Goal: Task Accomplishment & Management: Use online tool/utility

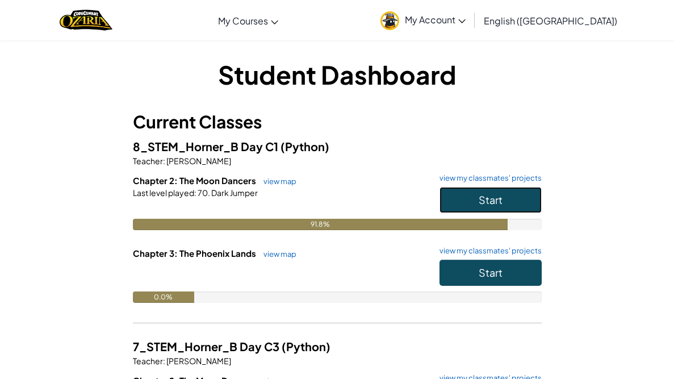
click at [500, 199] on span "Start" at bounding box center [491, 199] width 24 height 13
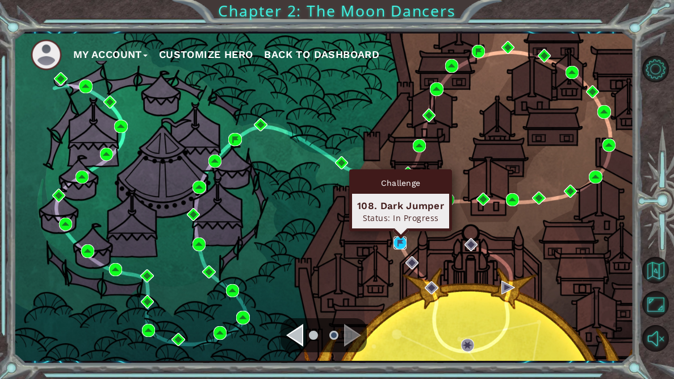
click at [399, 243] on img at bounding box center [399, 242] width 13 height 13
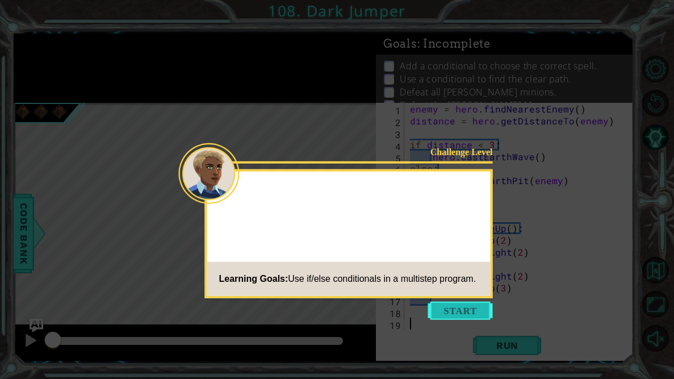
click at [433, 308] on button "Start" at bounding box center [460, 310] width 65 height 18
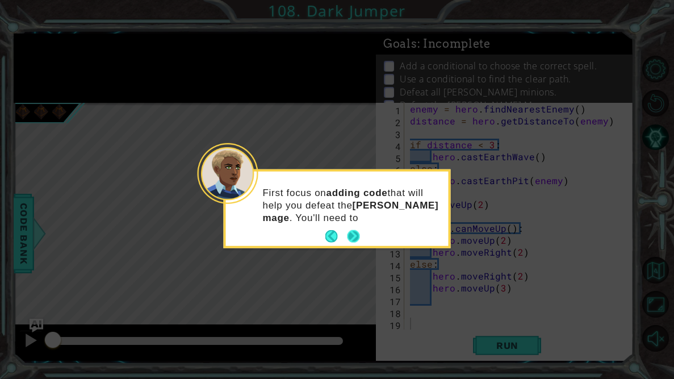
click at [355, 236] on button "Next" at bounding box center [354, 236] width 14 height 14
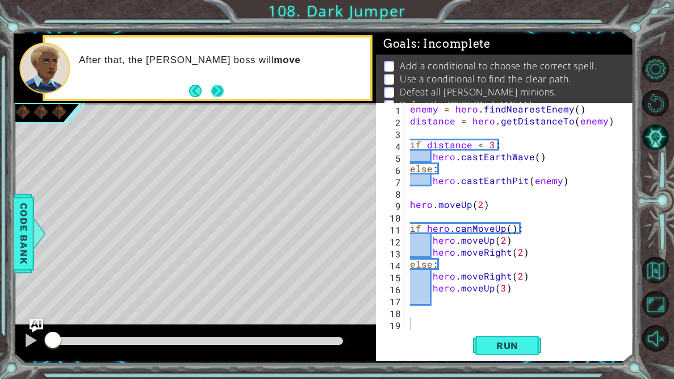
click at [211, 97] on button "Next" at bounding box center [217, 91] width 12 height 12
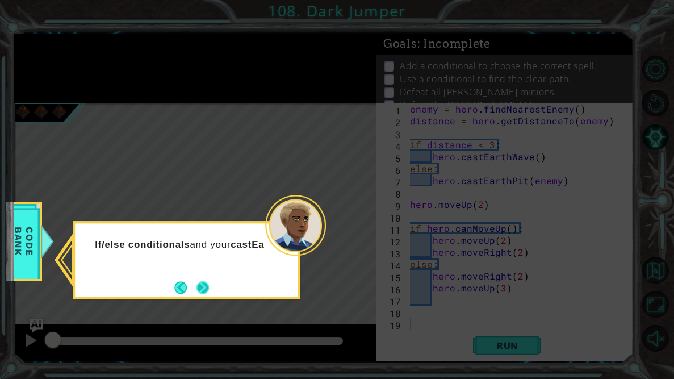
click at [203, 293] on button "Next" at bounding box center [203, 287] width 20 height 20
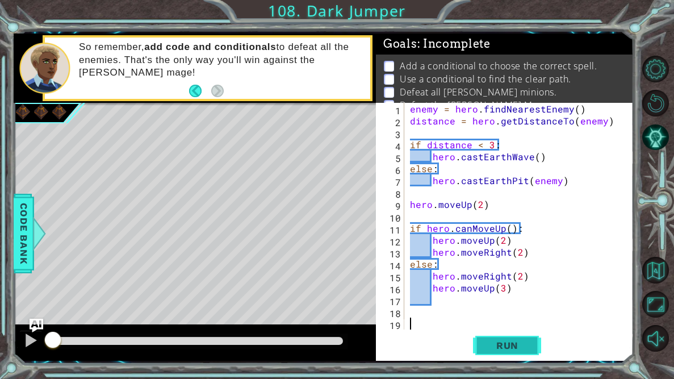
click at [498, 342] on span "Run" at bounding box center [507, 344] width 45 height 11
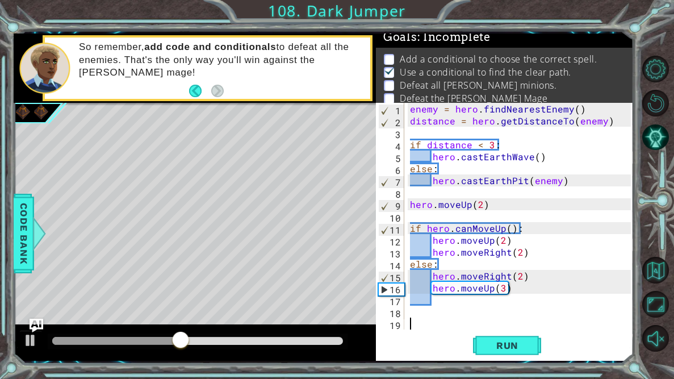
click at [550, 255] on div "enemy = hero . findNearestEnemy ( ) distance = hero . getDistanceTo ( enemy ) i…" at bounding box center [522, 228] width 229 height 250
type textarea "hero.moveRight(2)"
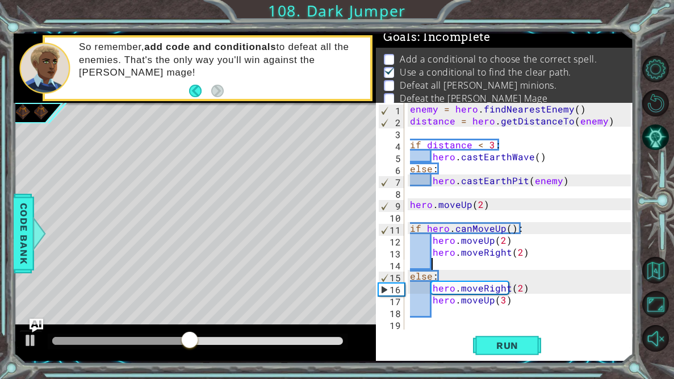
type textarea "g"
click at [513, 301] on div "enemy = hero . findNearestEnemy ( ) distance = hero . getDistanceTo ( enemy ) i…" at bounding box center [522, 228] width 229 height 250
type textarea "hero.moveUp(3)"
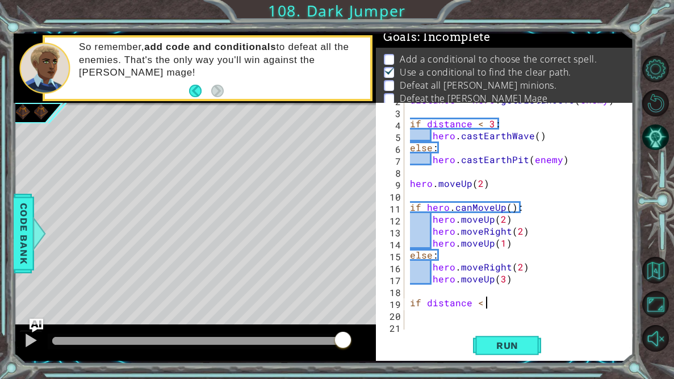
scroll to position [0, 4]
type textarea "if distance < 3:"
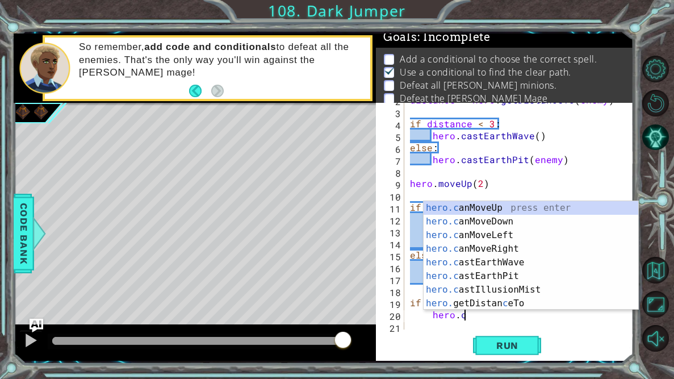
scroll to position [0, 3]
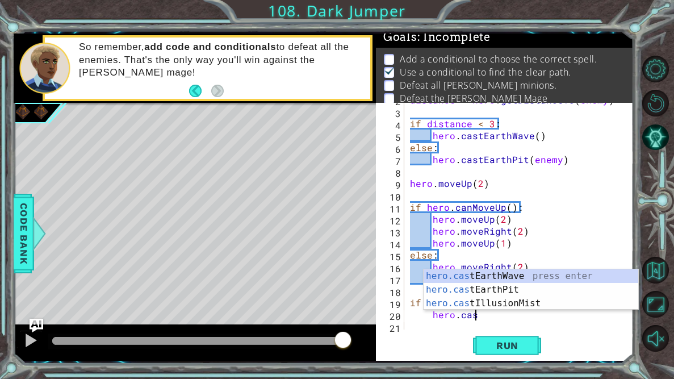
type textarea "hero.cast"
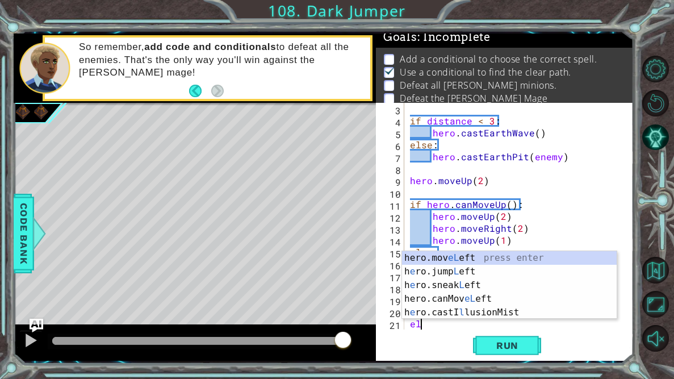
scroll to position [0, 0]
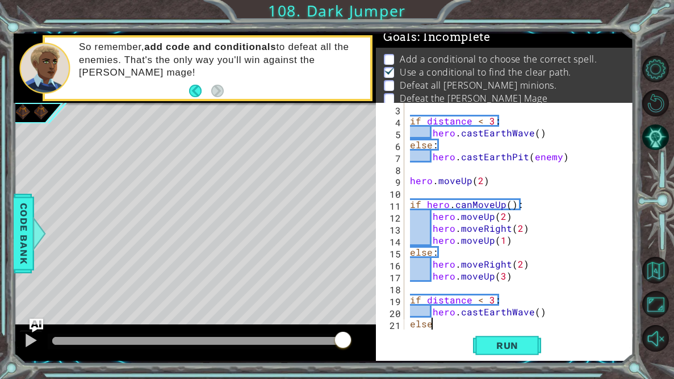
type textarea "else:"
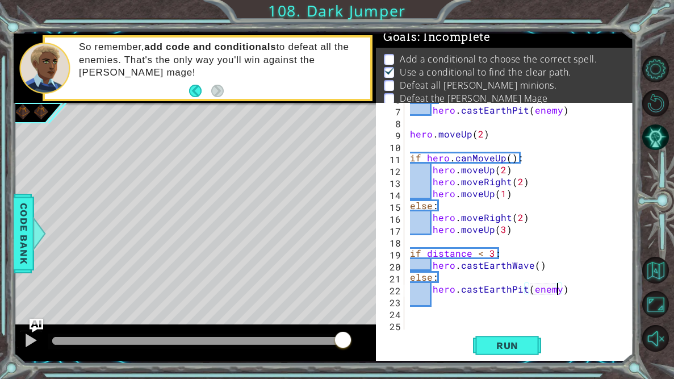
scroll to position [71, 0]
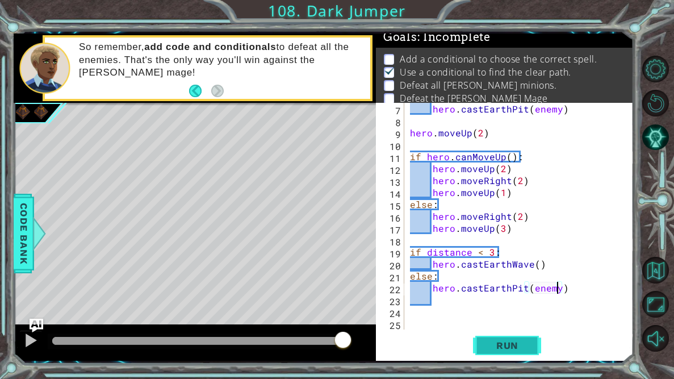
type textarea "hero.castEarthPit(enemy)"
click at [511, 350] on span "Run" at bounding box center [507, 344] width 45 height 11
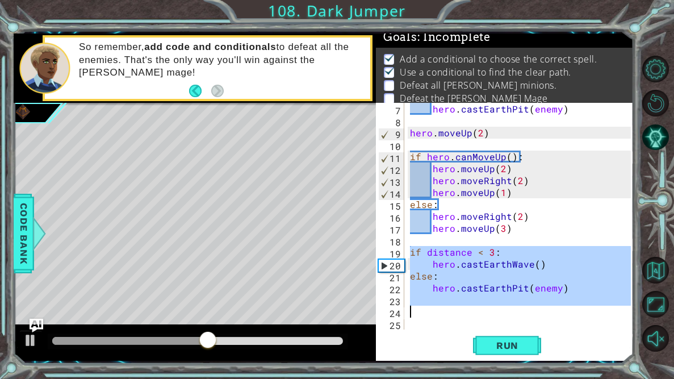
drag, startPoint x: 409, startPoint y: 250, endPoint x: 447, endPoint y: 313, distance: 74.4
click at [447, 313] on div "hero . castEarthPit ( enemy ) hero . moveUp ( 2 ) if hero . canMoveUp ( ) : her…" at bounding box center [522, 228] width 229 height 250
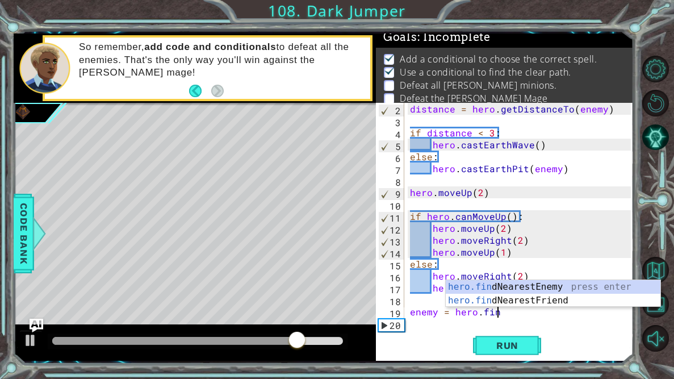
scroll to position [0, 5]
type textarea "enemy = hero.find"
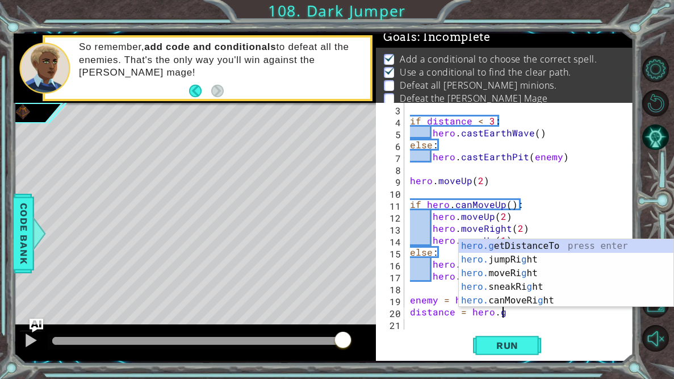
scroll to position [0, 5]
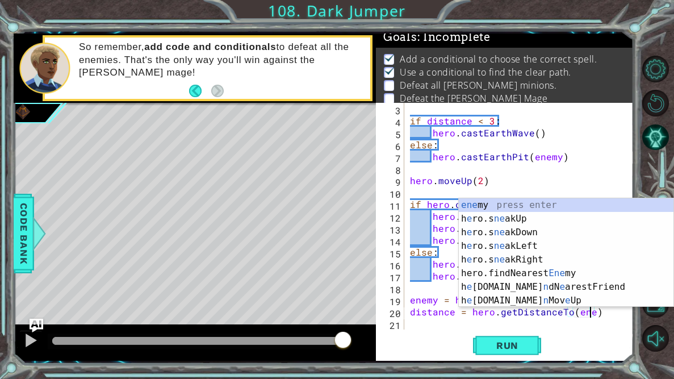
type textarea "distance = hero.getDistanceTo(enemy)"
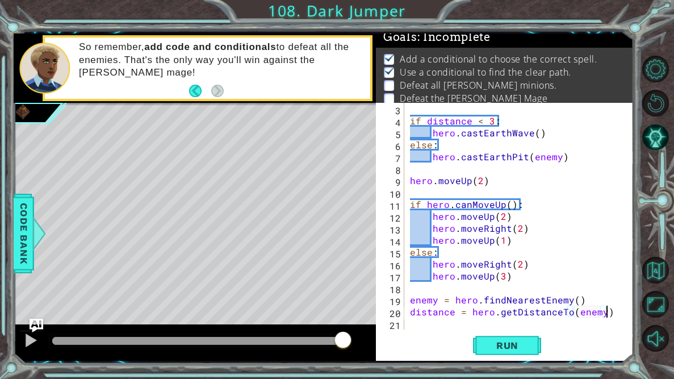
click at [611, 317] on div "if distance < 3 : hero . castEarthWave ( ) else : hero . castEarthPit ( enemy )…" at bounding box center [522, 228] width 229 height 250
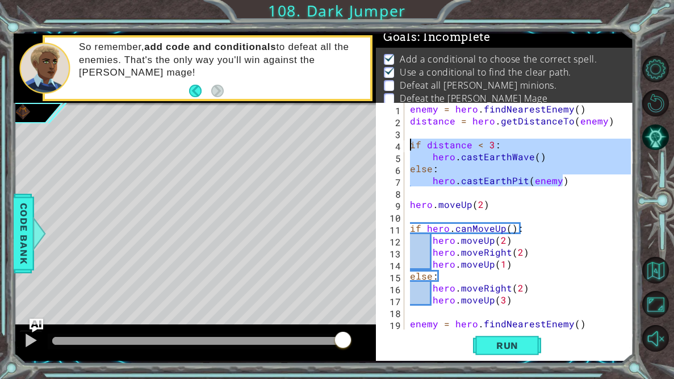
drag, startPoint x: 594, startPoint y: 184, endPoint x: 409, endPoint y: 144, distance: 190.1
click at [409, 144] on div "enemy = hero . findNearestEnemy ( ) distance = hero . getDistanceTo ( enemy ) i…" at bounding box center [522, 228] width 229 height 250
type textarea "if distance < 3: hero.castEarthWave()"
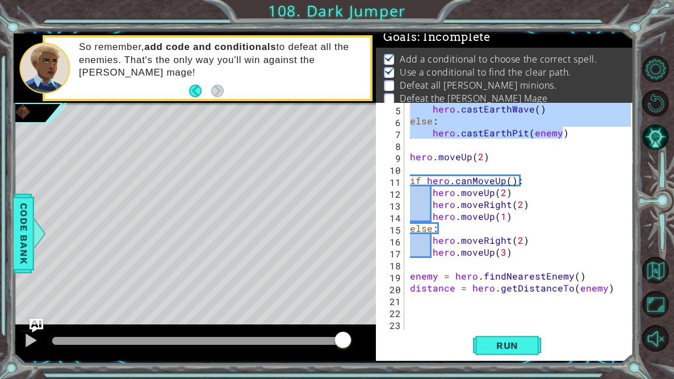
click at [547, 307] on div "hero . castEarthWave ( ) else : hero . castEarthPit ( enemy ) hero . moveUp ( 2…" at bounding box center [522, 228] width 229 height 250
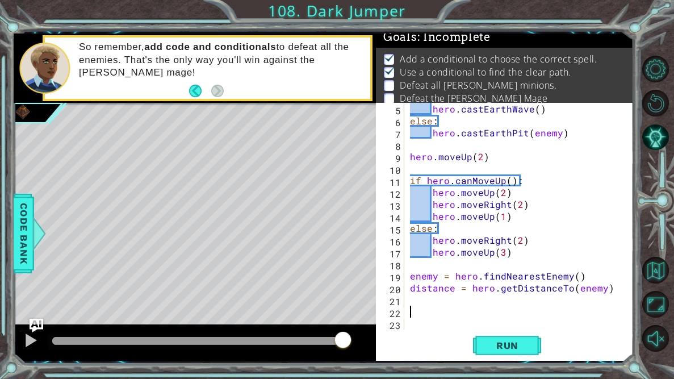
paste textarea "hero.castEarthPit(enemy)"
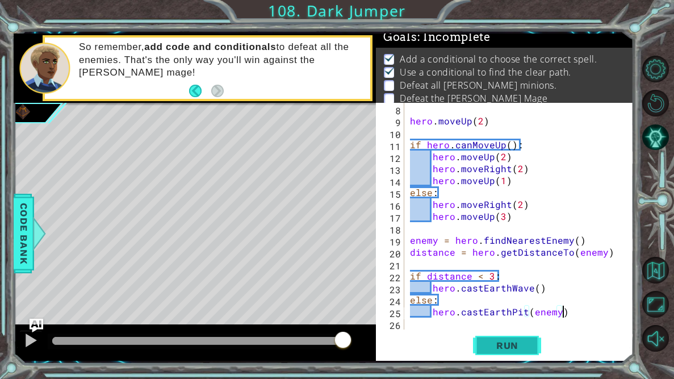
type textarea "hero.castEarthPit(enemy)"
click at [514, 339] on span "Run" at bounding box center [507, 344] width 45 height 11
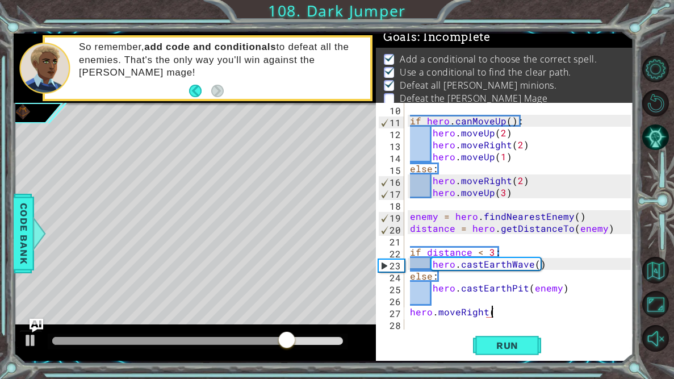
scroll to position [0, 5]
type textarea "hero.moveRight(2)"
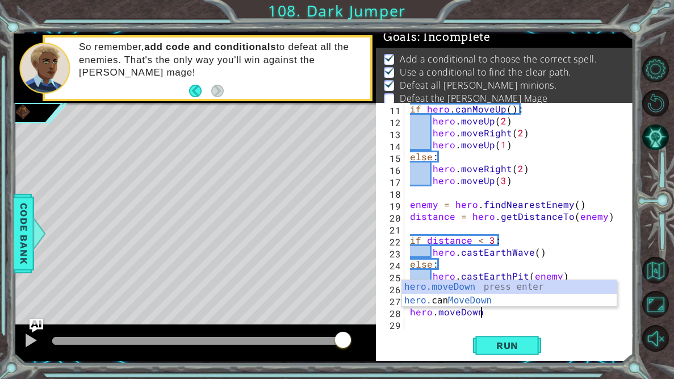
scroll to position [0, 4]
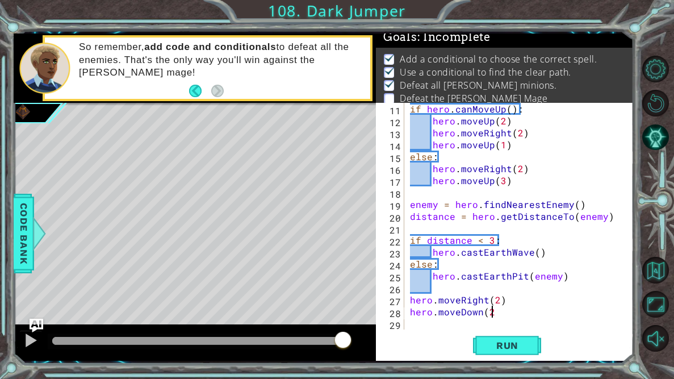
type textarea "hero.moveDown(2)"
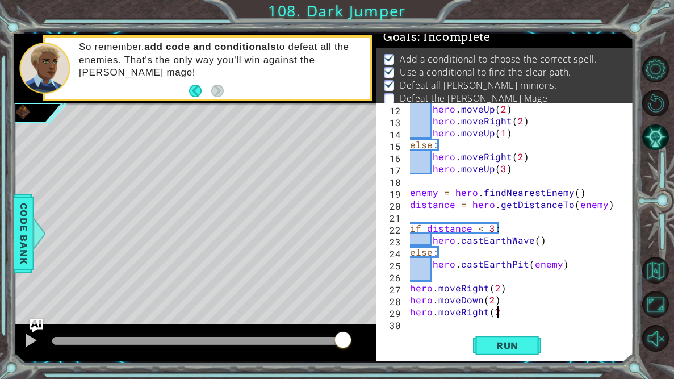
scroll to position [0, 5]
type textarea "hero.moveRight(2)"
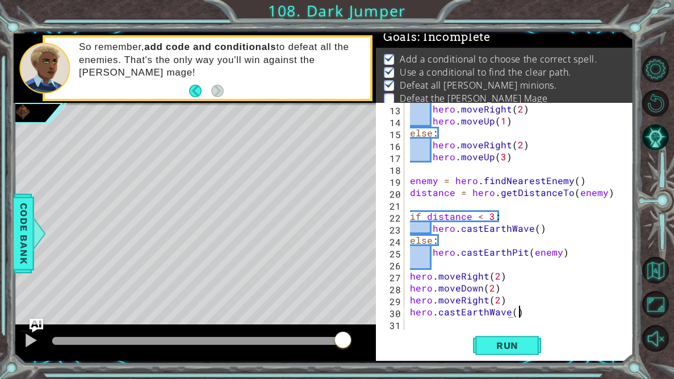
scroll to position [0, 6]
type textarea "hero.castEarthWave()"
click at [517, 350] on span "Run" at bounding box center [507, 344] width 45 height 11
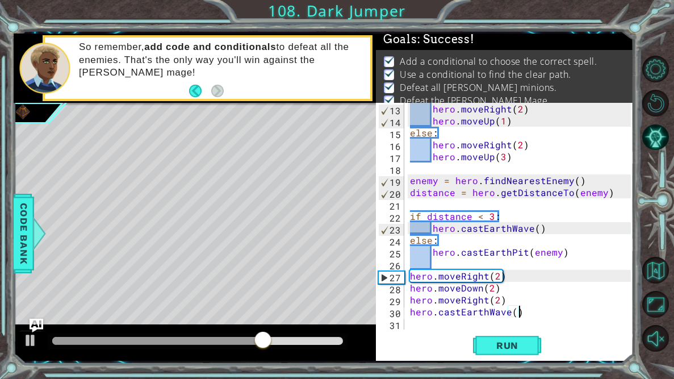
scroll to position [14, 0]
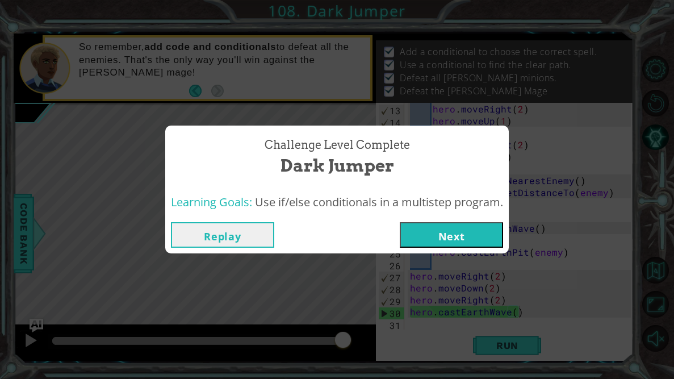
click at [456, 242] on button "Next" at bounding box center [451, 235] width 103 height 26
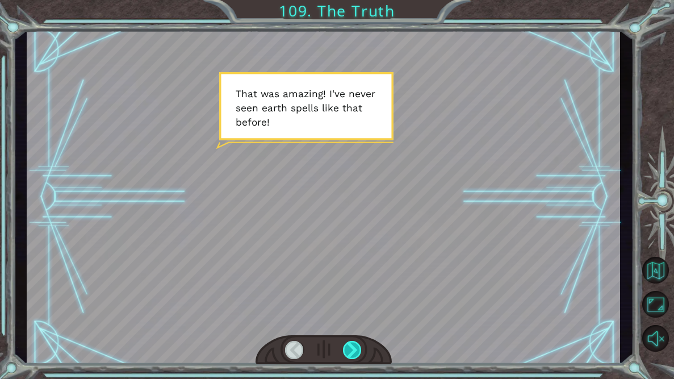
click at [353, 355] on div at bounding box center [352, 350] width 19 height 18
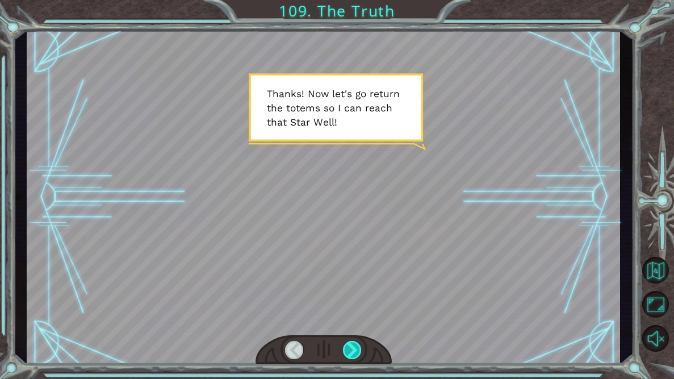
click at [353, 355] on div at bounding box center [352, 350] width 19 height 18
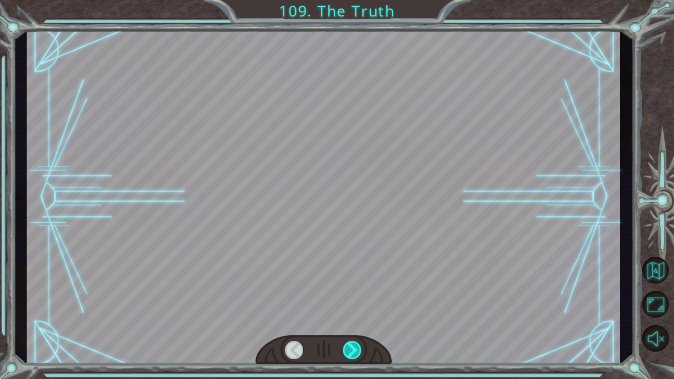
click at [353, 355] on div at bounding box center [352, 350] width 19 height 18
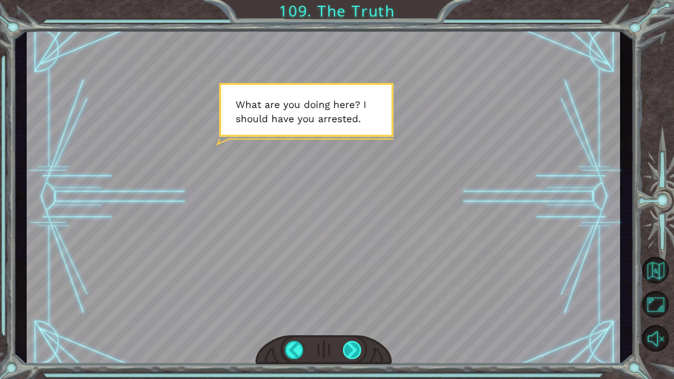
click at [353, 355] on div at bounding box center [352, 350] width 19 height 18
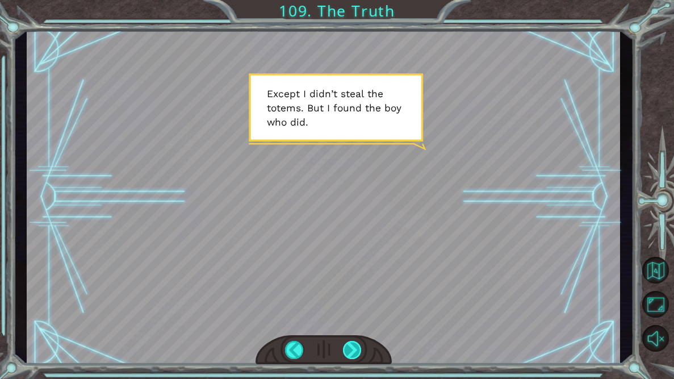
click at [353, 355] on div at bounding box center [352, 350] width 19 height 18
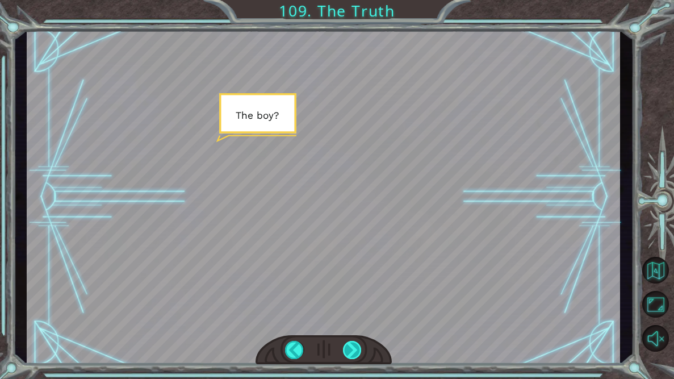
click at [353, 355] on div at bounding box center [352, 350] width 19 height 18
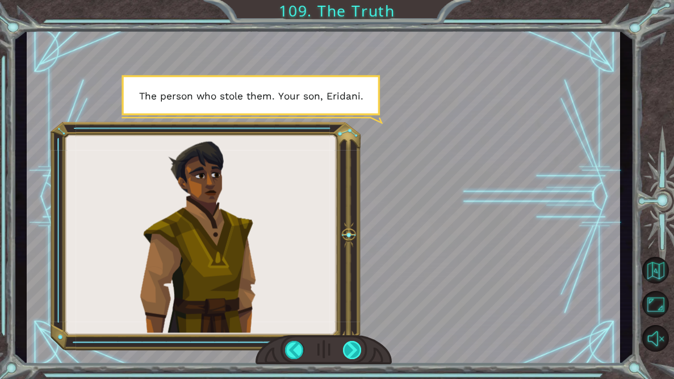
click at [353, 355] on div at bounding box center [352, 350] width 19 height 18
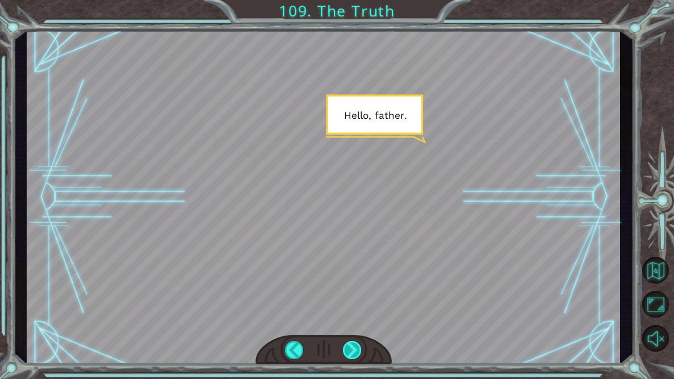
click at [353, 355] on div at bounding box center [352, 350] width 19 height 18
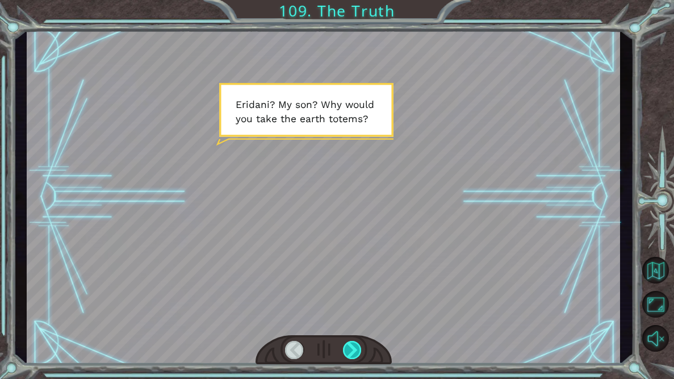
click at [353, 355] on div at bounding box center [352, 350] width 19 height 18
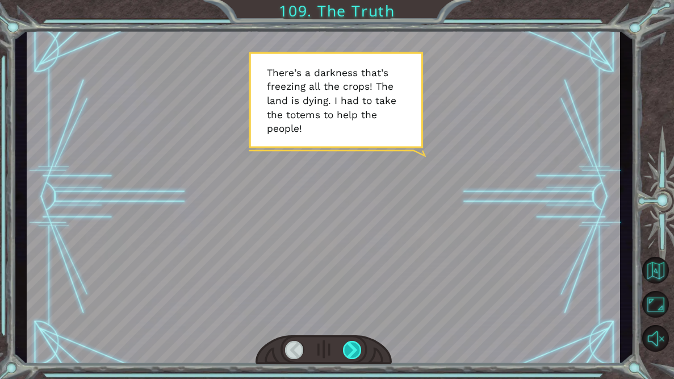
click at [352, 350] on div at bounding box center [352, 350] width 19 height 18
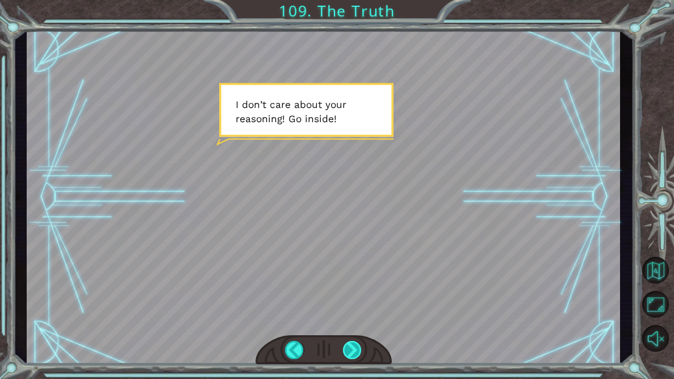
click at [352, 350] on div at bounding box center [352, 350] width 19 height 18
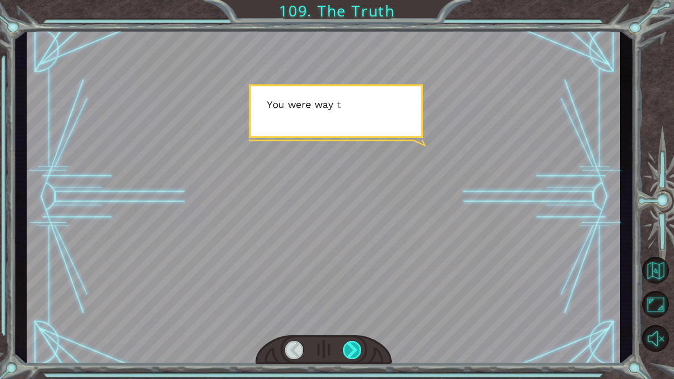
click at [352, 350] on div at bounding box center [352, 350] width 19 height 18
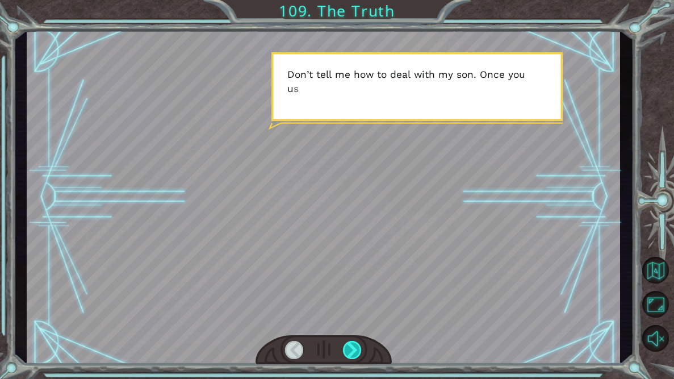
click at [352, 350] on div at bounding box center [352, 350] width 19 height 18
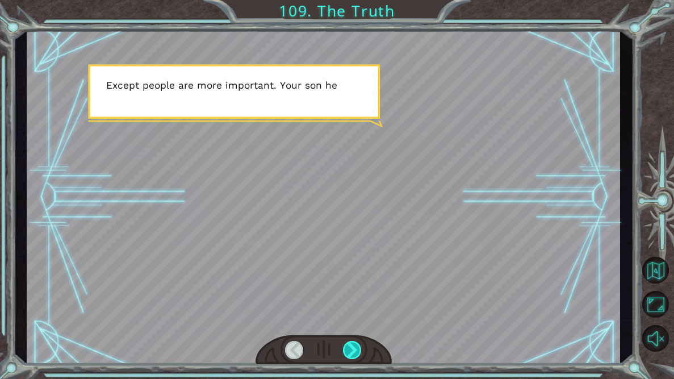
click at [352, 350] on div at bounding box center [352, 350] width 19 height 18
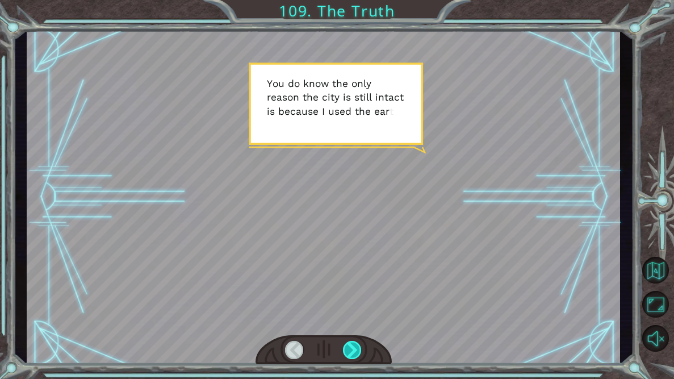
click at [352, 350] on div at bounding box center [352, 350] width 19 height 18
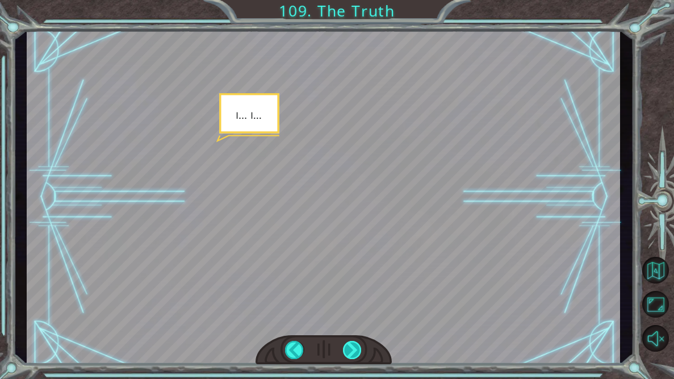
click at [352, 350] on div at bounding box center [352, 350] width 19 height 18
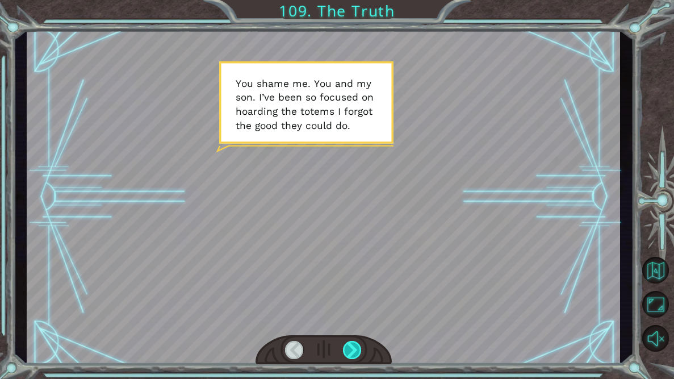
click at [352, 350] on div at bounding box center [352, 350] width 19 height 18
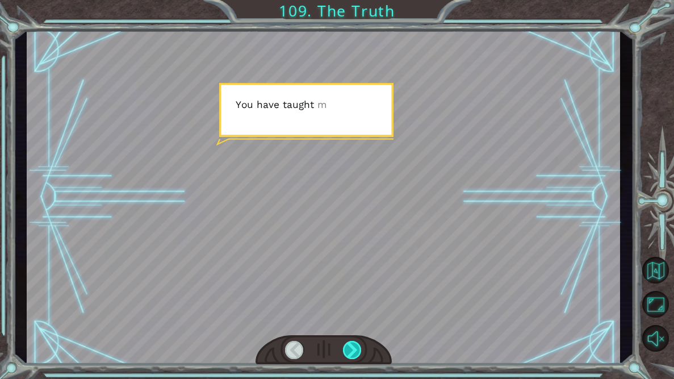
click at [352, 350] on div at bounding box center [352, 350] width 19 height 18
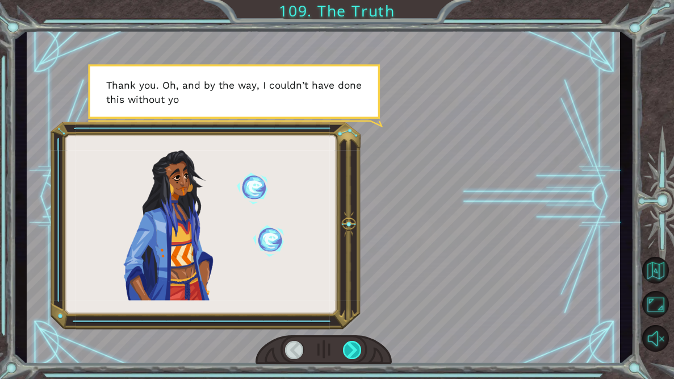
click at [352, 350] on div at bounding box center [352, 350] width 19 height 18
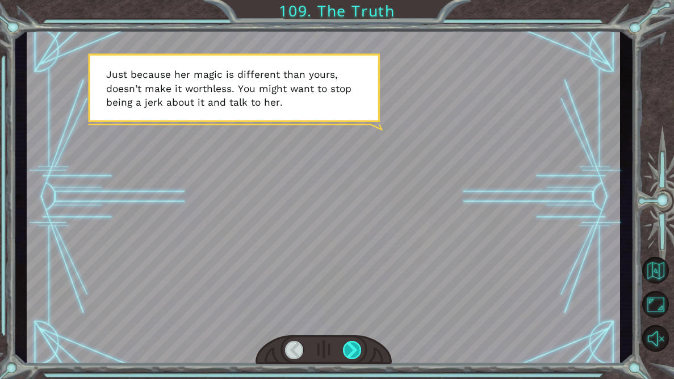
click at [352, 350] on div at bounding box center [352, 350] width 19 height 18
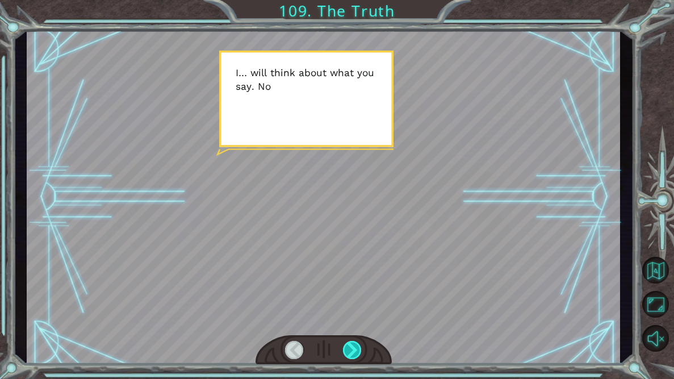
click at [352, 350] on div at bounding box center [352, 350] width 19 height 18
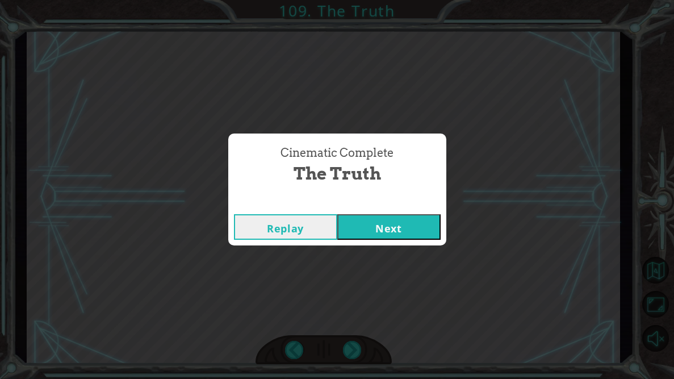
click at [402, 225] on button "Next" at bounding box center [388, 227] width 103 height 26
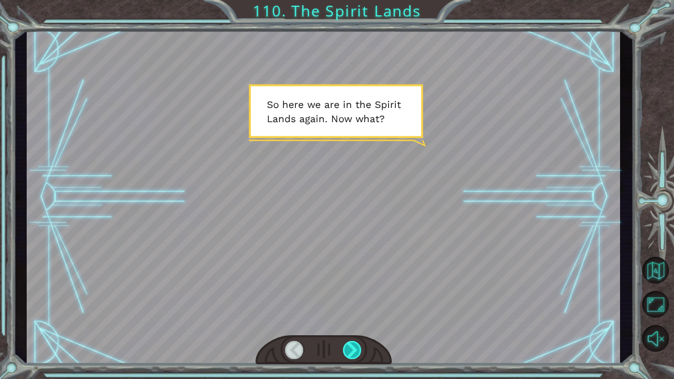
click at [351, 348] on div at bounding box center [352, 350] width 19 height 18
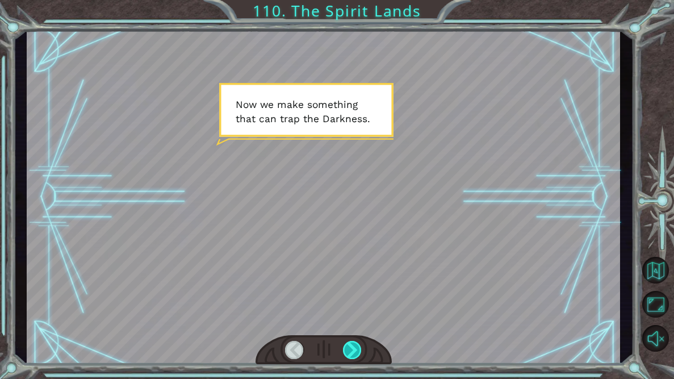
click at [351, 347] on div at bounding box center [352, 350] width 19 height 18
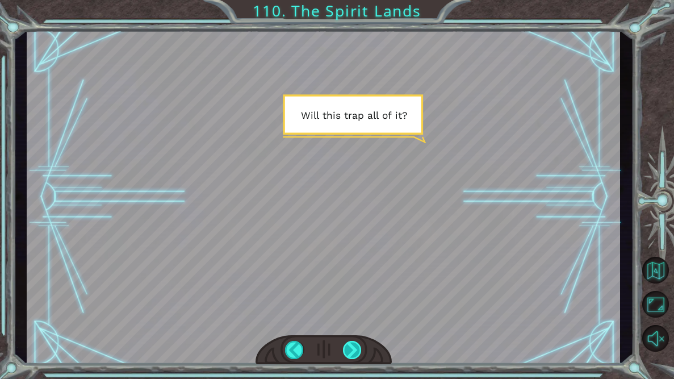
click at [351, 347] on div at bounding box center [352, 350] width 19 height 18
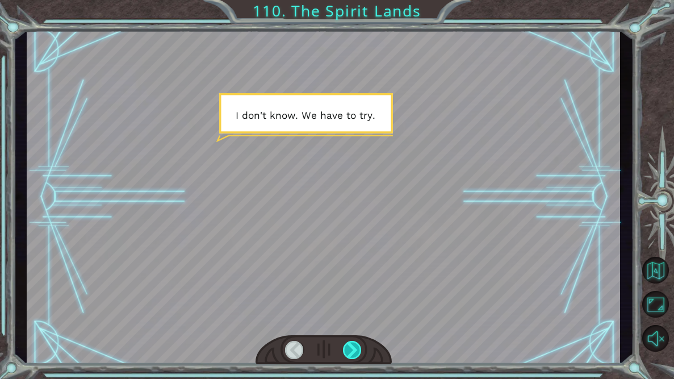
click at [351, 347] on div at bounding box center [352, 350] width 19 height 18
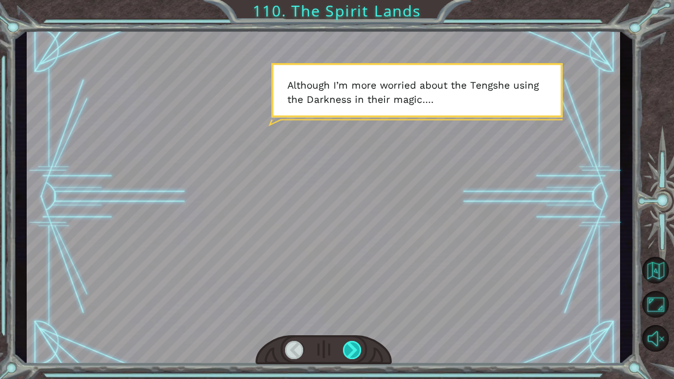
click at [351, 347] on div at bounding box center [352, 350] width 19 height 18
click at [352, 345] on div at bounding box center [352, 350] width 19 height 18
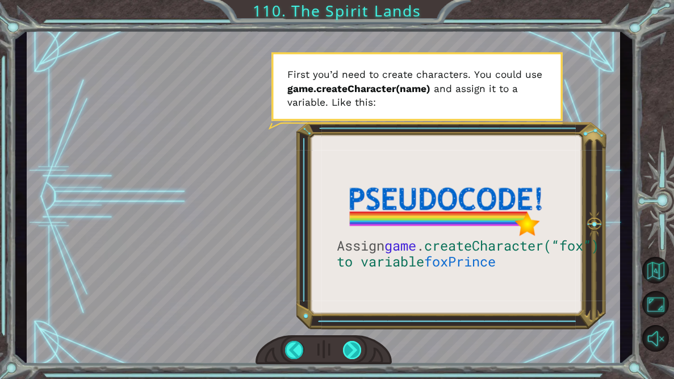
click at [352, 345] on div at bounding box center [352, 350] width 19 height 18
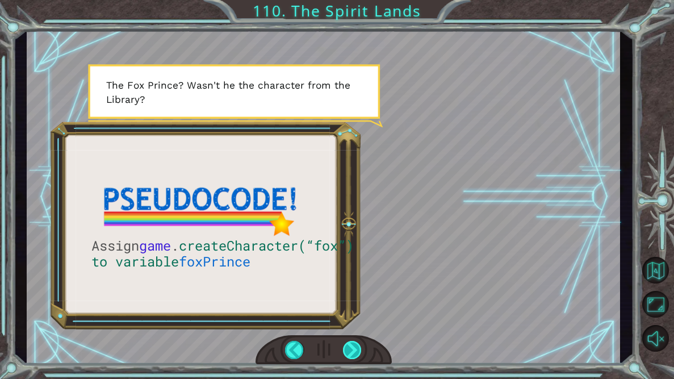
click at [352, 345] on div at bounding box center [352, 350] width 19 height 18
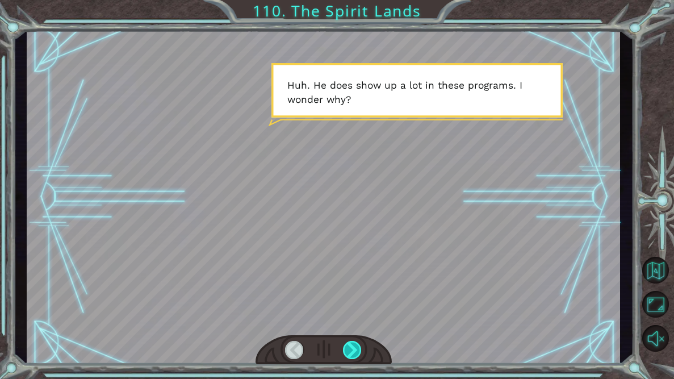
click at [351, 346] on div at bounding box center [352, 350] width 19 height 18
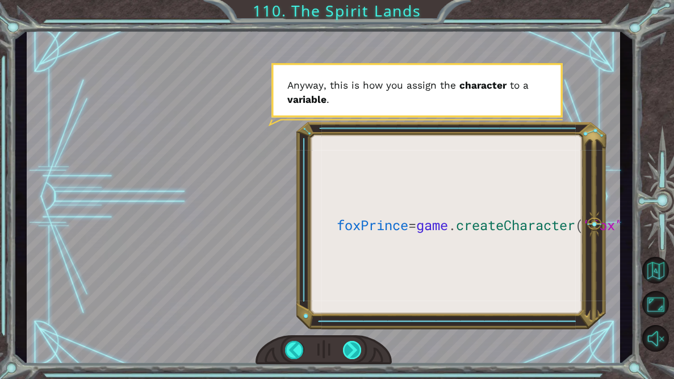
click at [351, 346] on div at bounding box center [352, 350] width 19 height 18
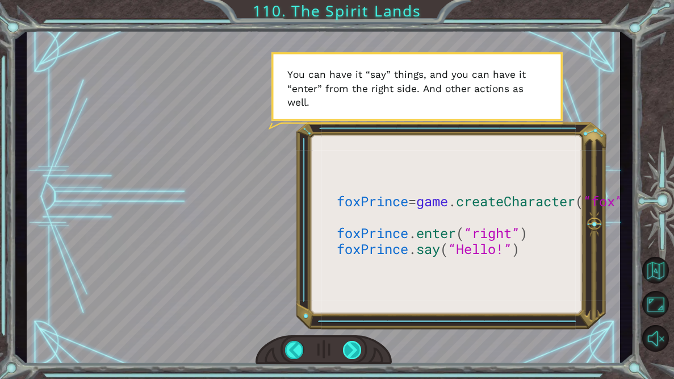
click at [351, 346] on div at bounding box center [352, 350] width 19 height 18
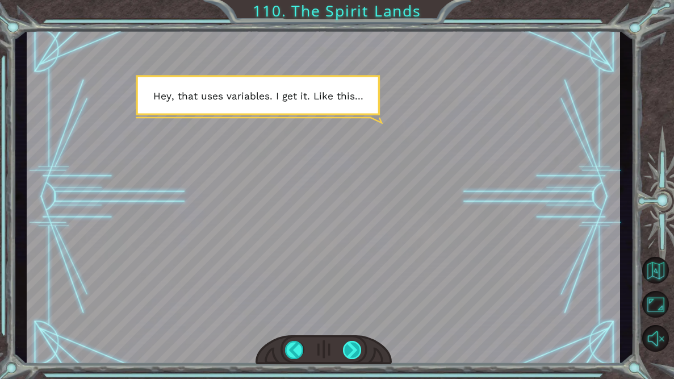
click at [351, 346] on div at bounding box center [352, 350] width 19 height 18
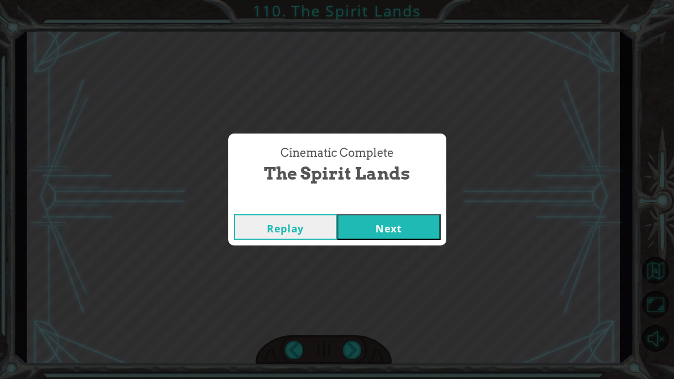
click at [358, 211] on div "Replay Next" at bounding box center [337, 226] width 218 height 37
click at [364, 225] on button "Next" at bounding box center [388, 227] width 103 height 26
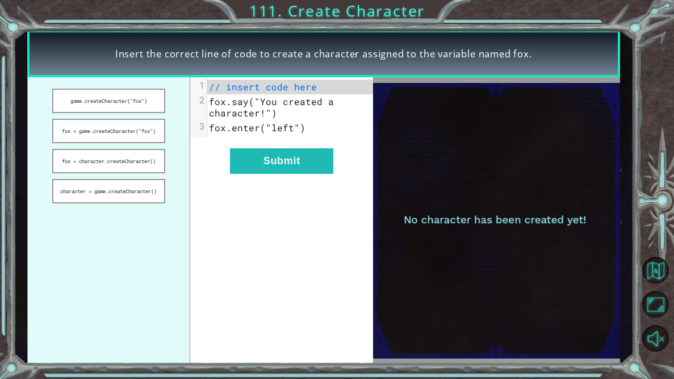
click at [194, 216] on div "xxxxxxxxxx 3 1 // insert code here 2 fox.say("You created a character!") 3 fox.…" at bounding box center [281, 220] width 183 height 286
click at [147, 108] on button "game.createCharacter("fox")" at bounding box center [109, 101] width 114 height 24
click at [151, 133] on button "fox = game.createCharacter("fox")" at bounding box center [109, 131] width 114 height 24
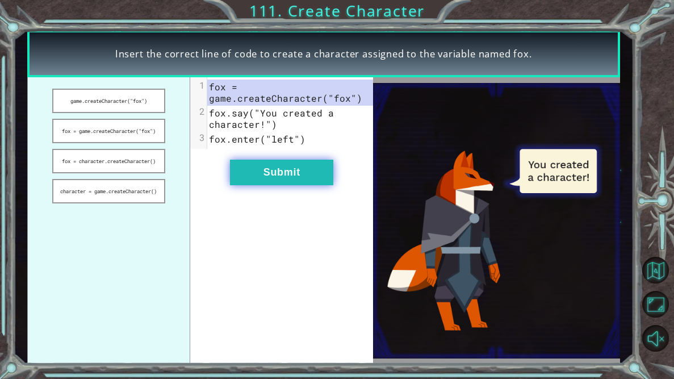
click at [279, 175] on button "Submit" at bounding box center [281, 173] width 103 height 26
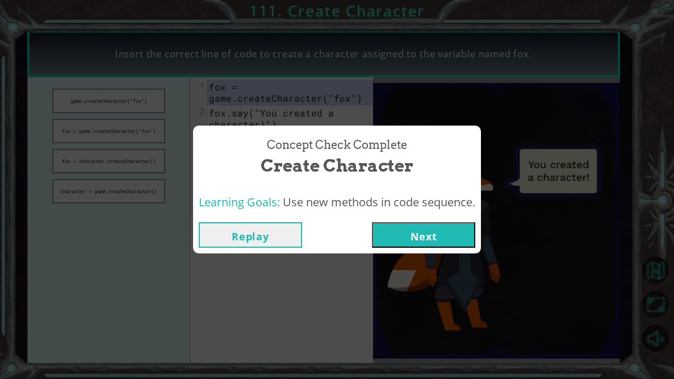
click at [410, 234] on button "Next" at bounding box center [423, 235] width 103 height 26
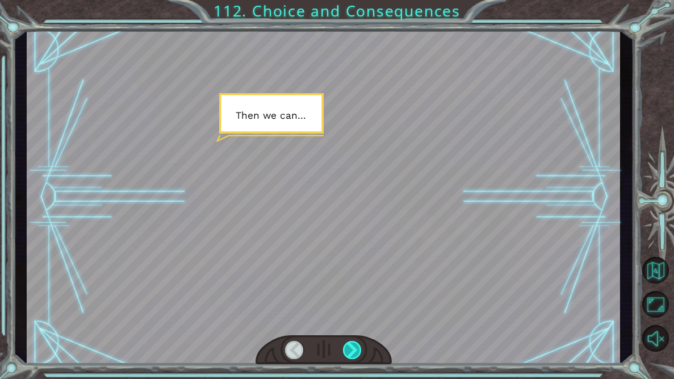
click at [355, 346] on div at bounding box center [352, 350] width 19 height 18
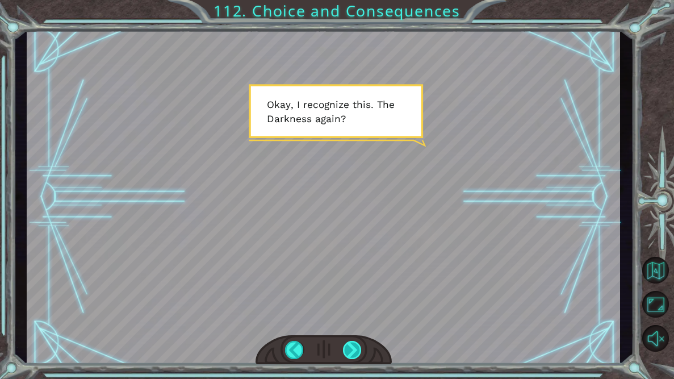
click at [355, 346] on div at bounding box center [352, 350] width 19 height 18
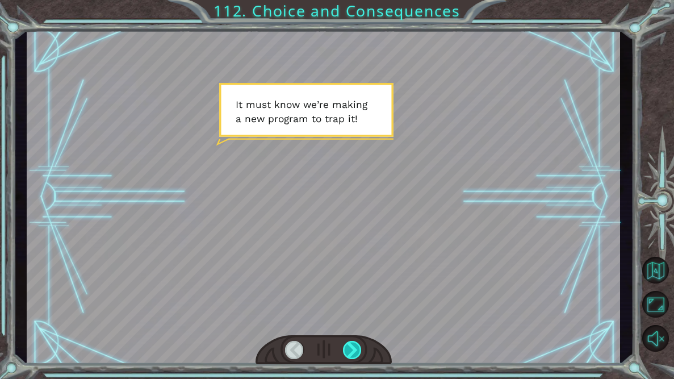
click at [355, 346] on div at bounding box center [352, 350] width 19 height 18
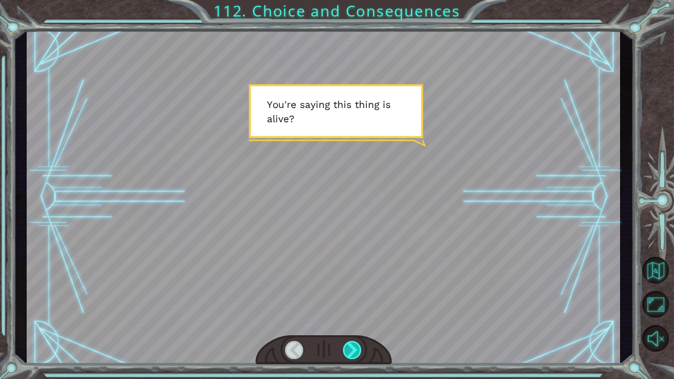
click at [355, 346] on div at bounding box center [352, 350] width 19 height 18
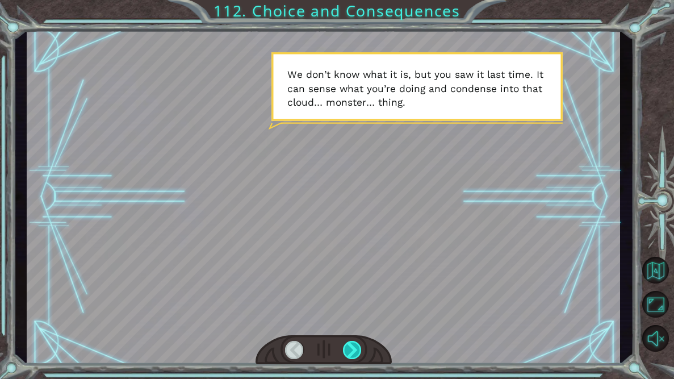
click at [355, 346] on div at bounding box center [352, 350] width 19 height 18
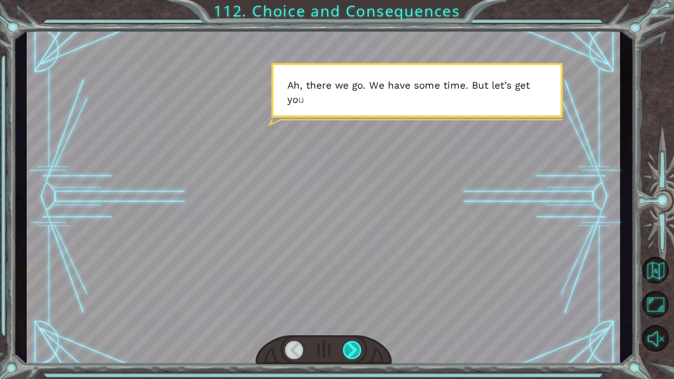
click at [355, 346] on div at bounding box center [352, 350] width 19 height 18
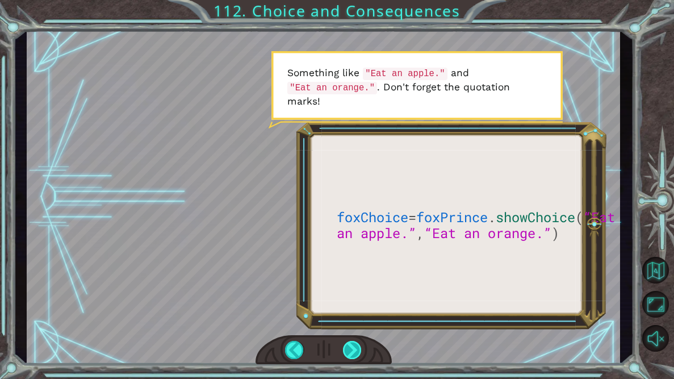
click at [355, 346] on div at bounding box center [352, 350] width 19 height 18
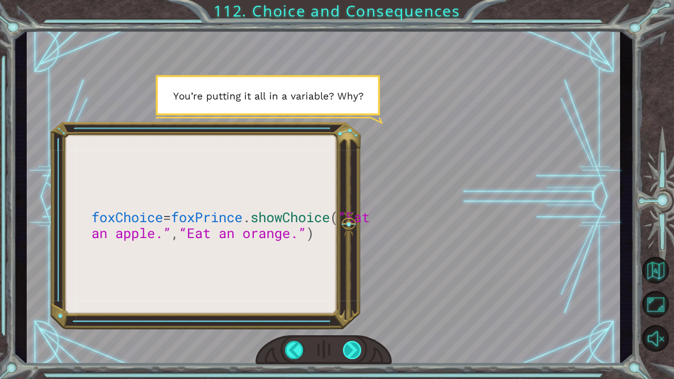
click at [355, 346] on div at bounding box center [352, 350] width 19 height 18
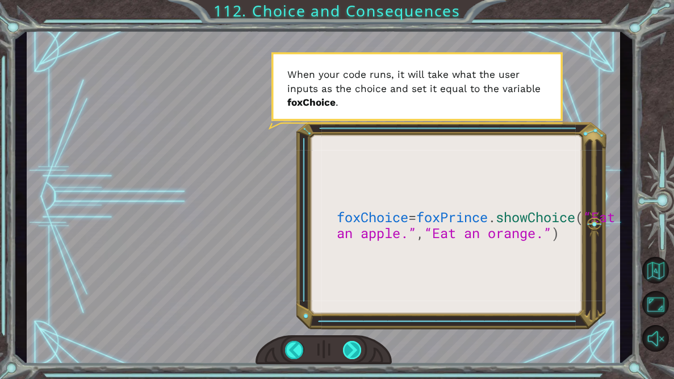
click at [349, 354] on div at bounding box center [352, 350] width 19 height 18
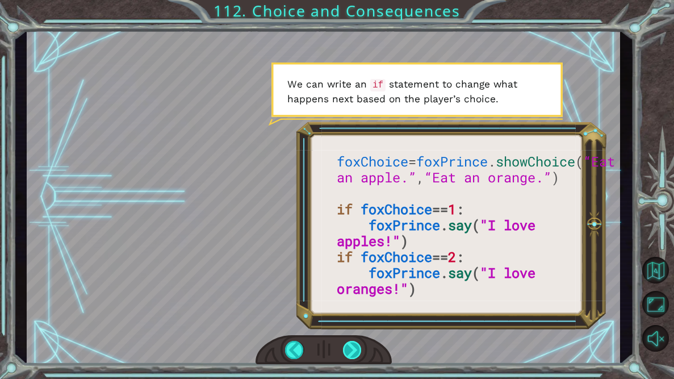
click at [353, 350] on div at bounding box center [352, 350] width 19 height 18
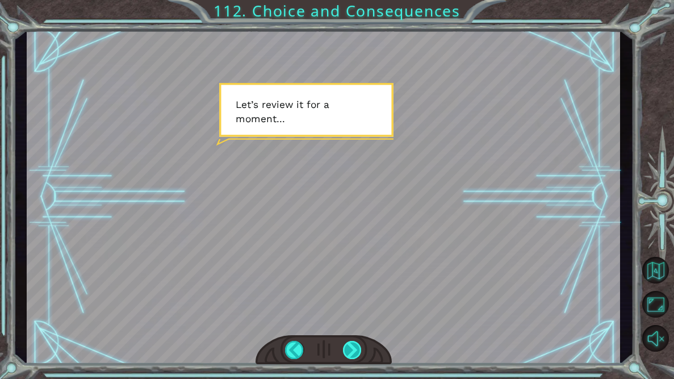
click at [353, 350] on div at bounding box center [352, 350] width 19 height 18
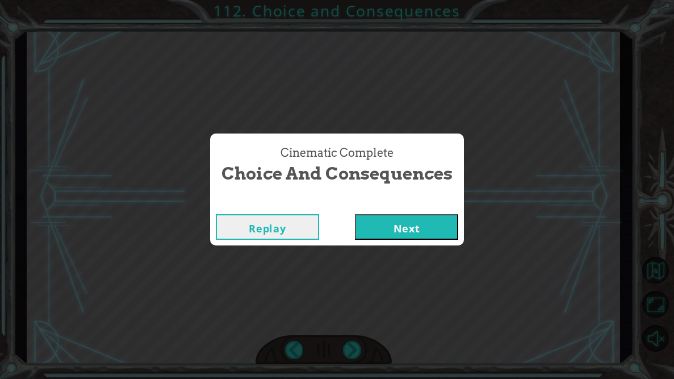
click at [382, 238] on button "Next" at bounding box center [406, 227] width 103 height 26
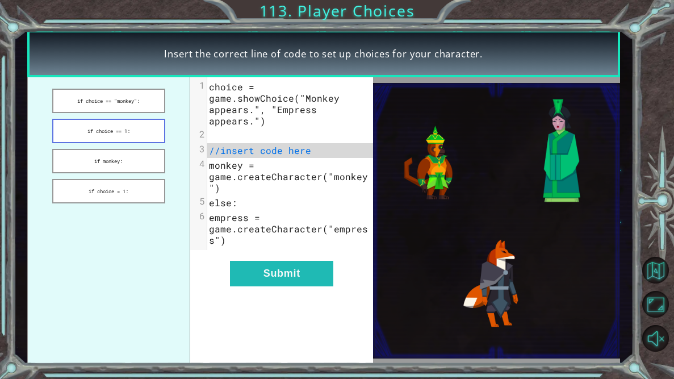
click at [138, 131] on button "if choice == 1:" at bounding box center [109, 131] width 114 height 24
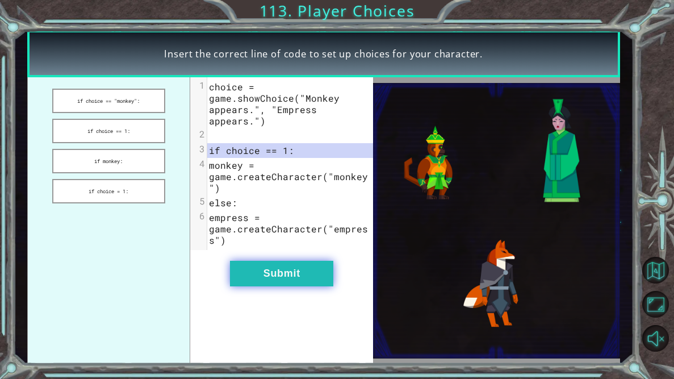
click at [313, 278] on button "Submit" at bounding box center [281, 274] width 103 height 26
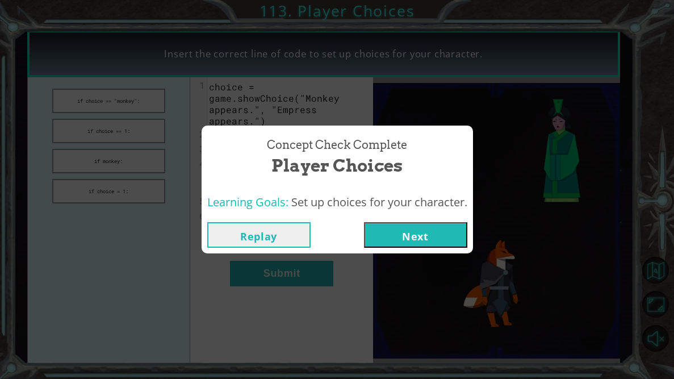
click at [406, 238] on button "Next" at bounding box center [415, 235] width 103 height 26
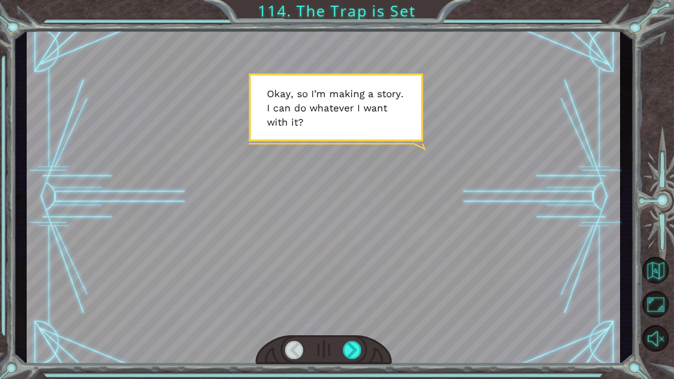
click at [353, 359] on div at bounding box center [323, 350] width 136 height 30
click at [355, 351] on div at bounding box center [352, 350] width 19 height 18
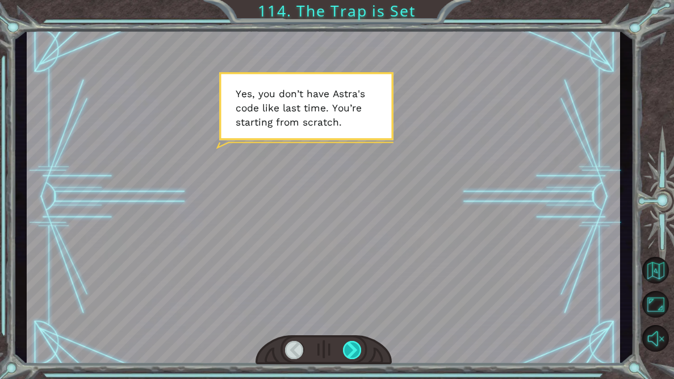
click at [355, 351] on div at bounding box center [352, 350] width 19 height 18
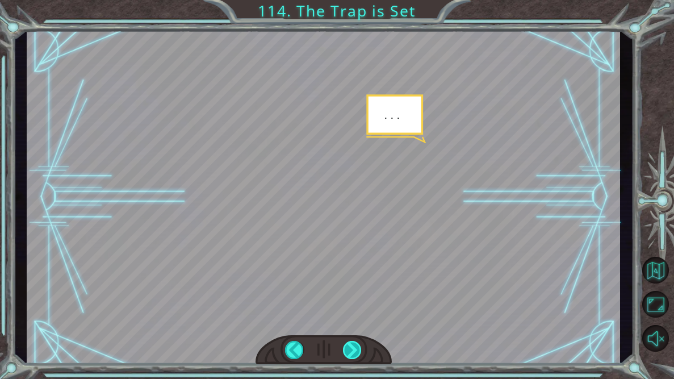
click at [355, 351] on div at bounding box center [352, 350] width 19 height 18
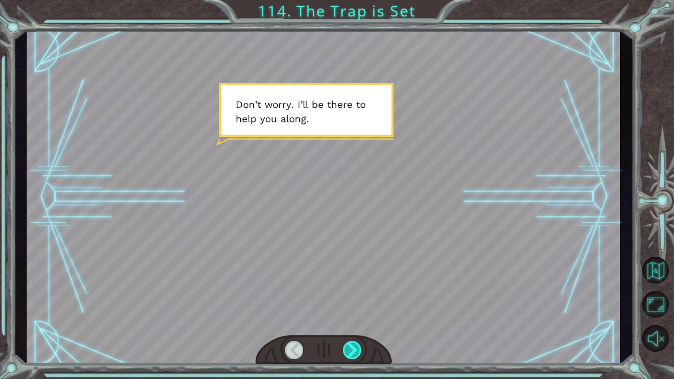
click at [355, 351] on div at bounding box center [352, 350] width 19 height 18
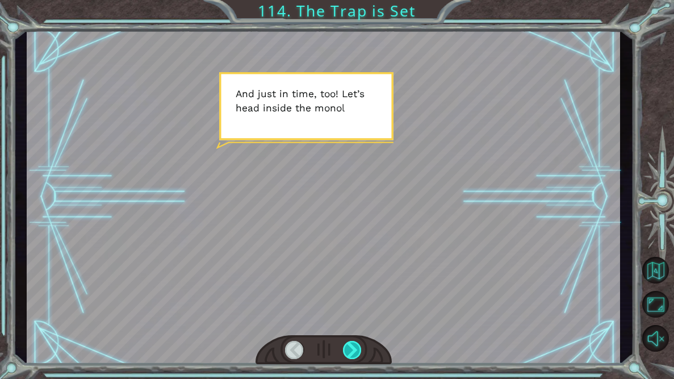
click at [355, 351] on div at bounding box center [352, 350] width 19 height 18
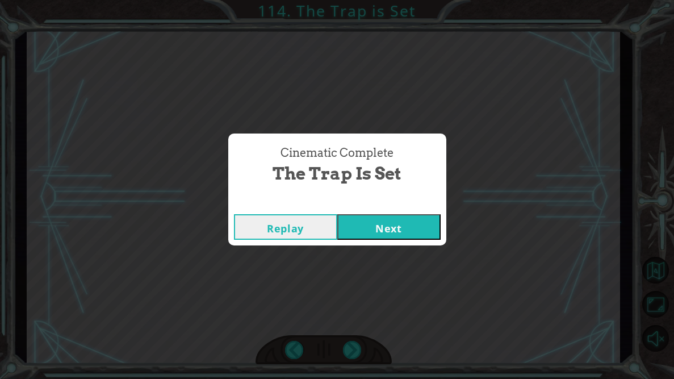
click at [367, 227] on button "Next" at bounding box center [388, 227] width 103 height 26
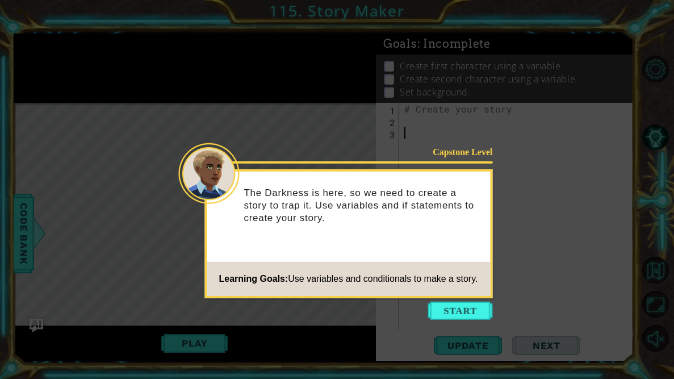
click at [426, 263] on footer "Learning Goals: Use variables and conditionals to make a story." at bounding box center [348, 279] width 283 height 34
click at [456, 305] on button "Start" at bounding box center [460, 310] width 65 height 18
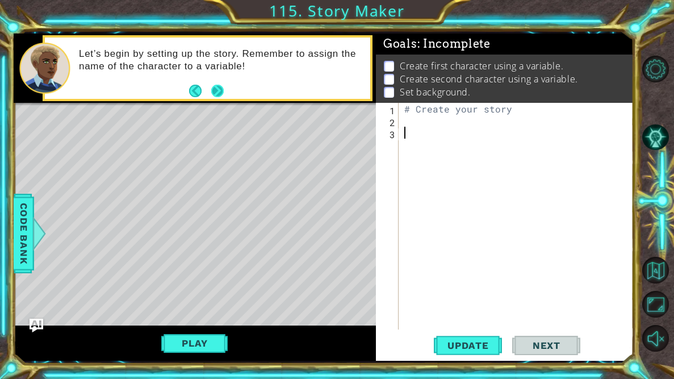
click at [214, 91] on button "Next" at bounding box center [217, 91] width 13 height 13
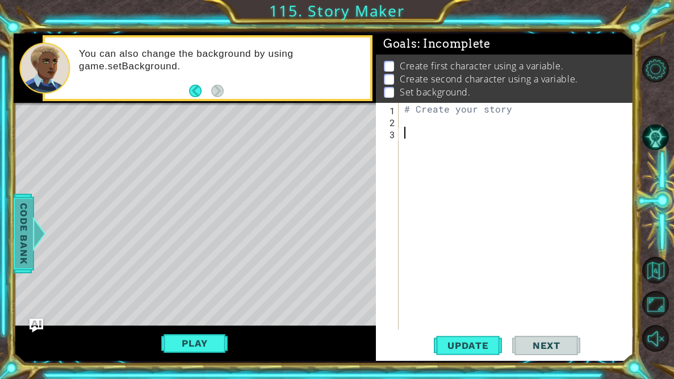
click at [15, 255] on span "Code Bank" at bounding box center [24, 233] width 18 height 69
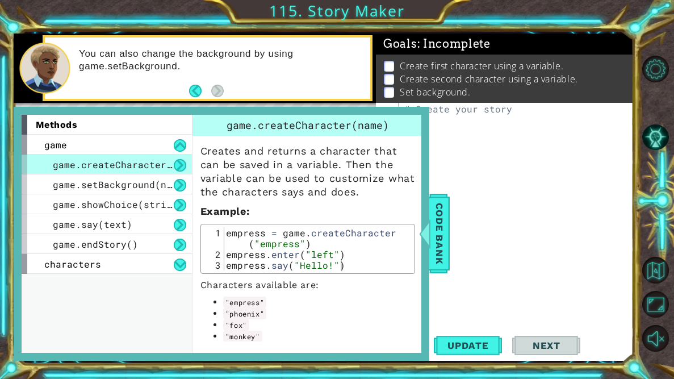
click at [482, 301] on div "# Create your story" at bounding box center [519, 228] width 234 height 250
click at [438, 254] on span "Code Bank" at bounding box center [439, 233] width 18 height 69
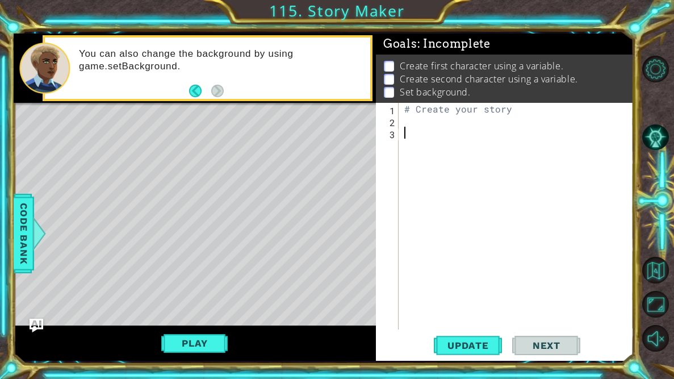
click at [472, 131] on div "# Create your story" at bounding box center [519, 228] width 234 height 250
type textarea "phoenix = game.createCharacter("Phoenix")"
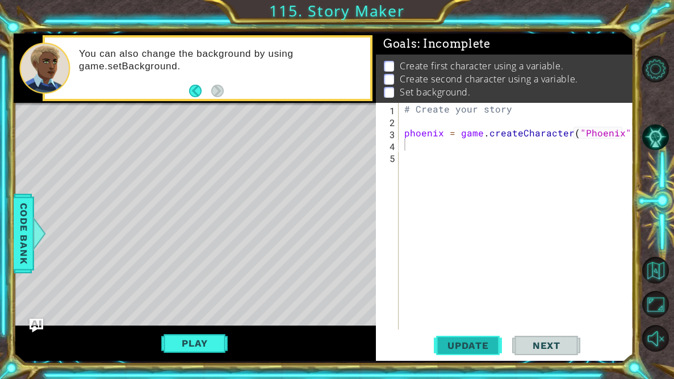
click at [492, 345] on span "Update" at bounding box center [468, 344] width 64 height 11
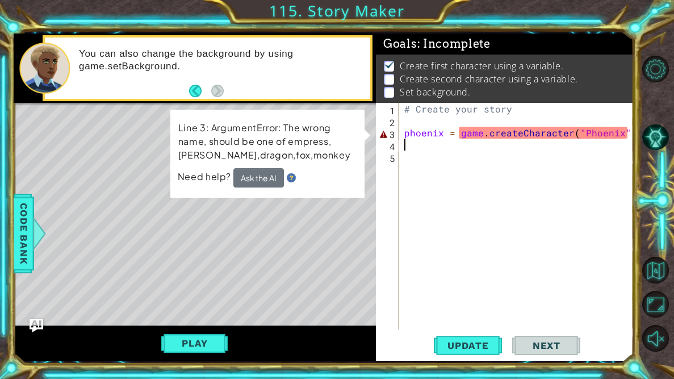
click at [473, 241] on div "# Create your story phoenix = game . createCharacter ( "Phoenix" )" at bounding box center [519, 228] width 234 height 250
click at [441, 173] on div "# Create your story phoenix = game . createCharacter ( "Phoenix" )" at bounding box center [519, 228] width 234 height 250
click at [442, 135] on div "# Create your story phoenix = game . createCharacter ( "Phoenix" )" at bounding box center [519, 228] width 234 height 250
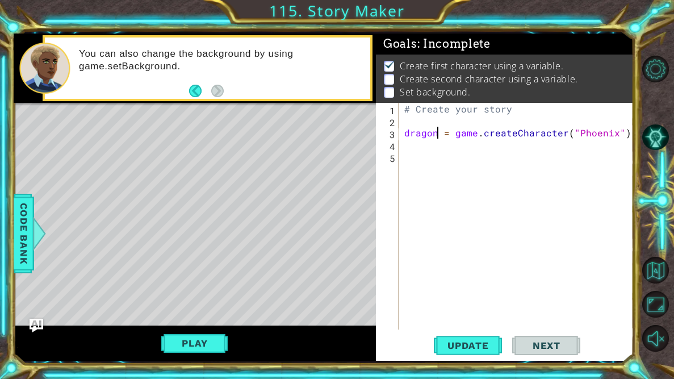
scroll to position [0, 2]
click at [612, 137] on div "# Create your story dragon = game . createCharacter ( "Phoenix" )" at bounding box center [519, 228] width 234 height 250
type textarea "dragon = game.createCharacter("dragon")"
click at [607, 154] on div "# Create your story dragon = game . createCharacter ( "dragon" )" at bounding box center [519, 228] width 234 height 250
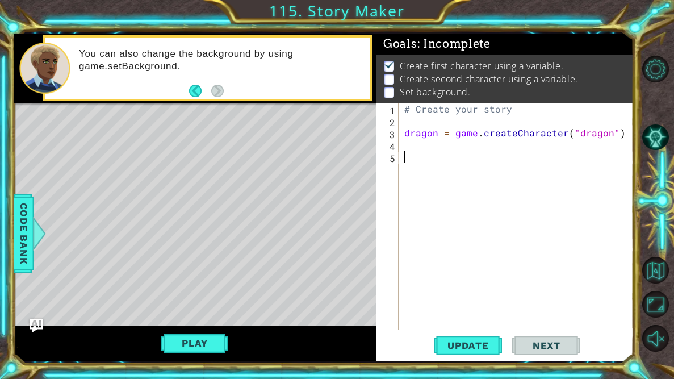
scroll to position [0, 0]
click at [601, 148] on div "# Create your story dragon = game . createCharacter ( "dragon" )" at bounding box center [519, 228] width 234 height 250
